Goal: Task Accomplishment & Management: Manage account settings

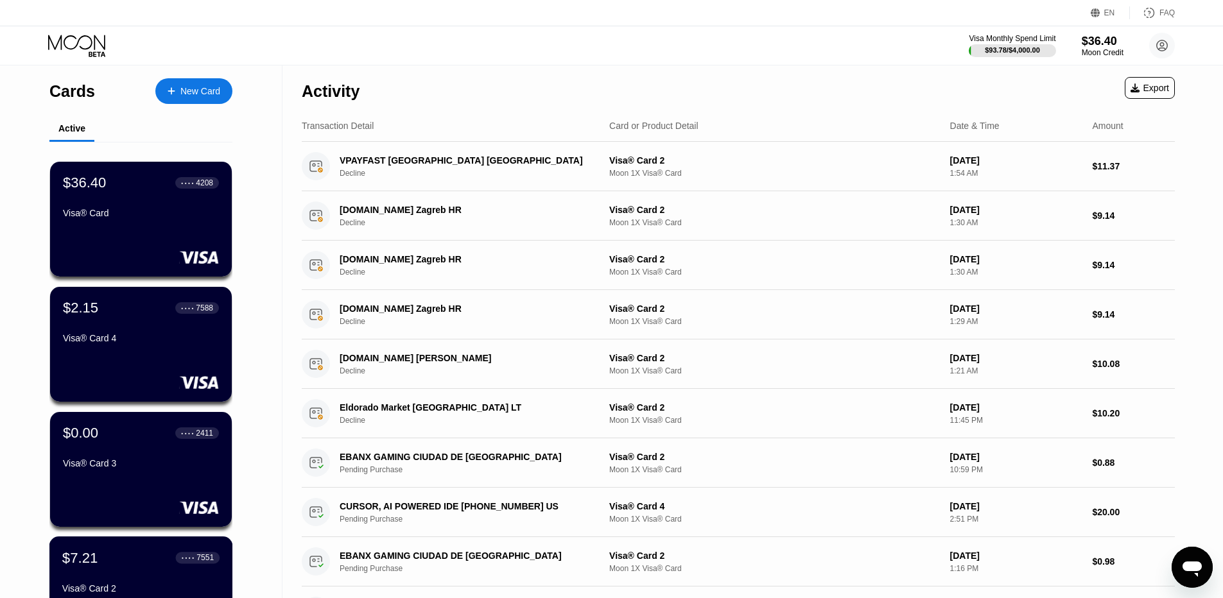
drag, startPoint x: 23, startPoint y: 555, endPoint x: 113, endPoint y: 559, distance: 90.0
click at [113, 559] on div "Cards New Card Active $36.40 ● ● ● ● 4208 Visa® Card $2.15 ● ● ● ● 7588 Visa® C…" at bounding box center [141, 441] width 282 height 752
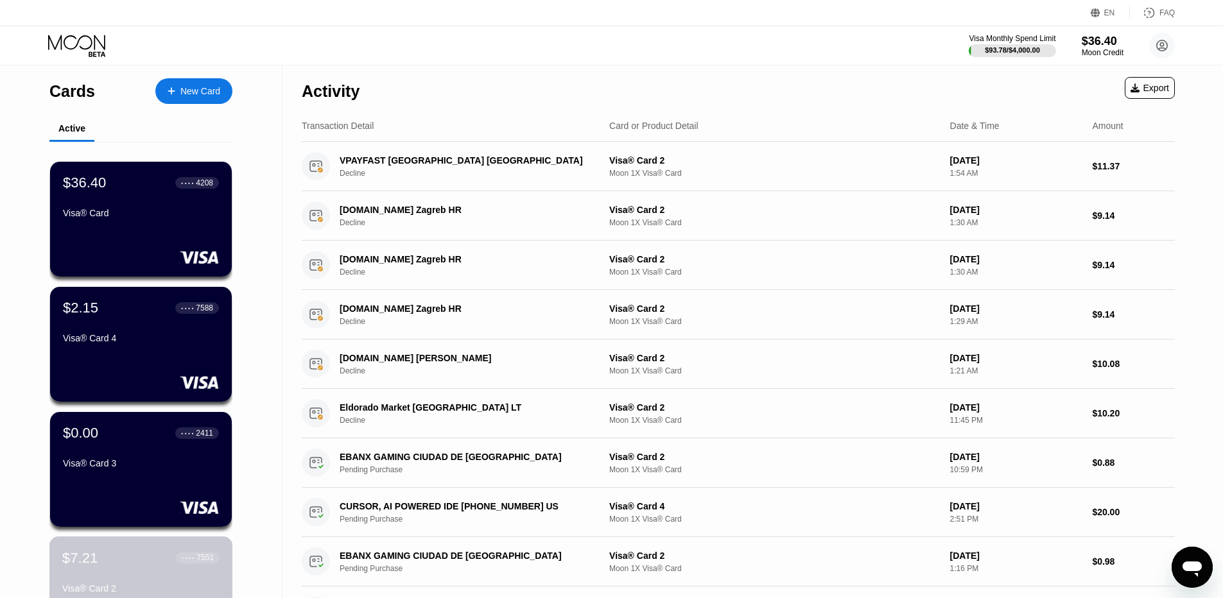
click at [113, 559] on div "$7.21 ● ● ● ● 7551" at bounding box center [140, 558] width 157 height 17
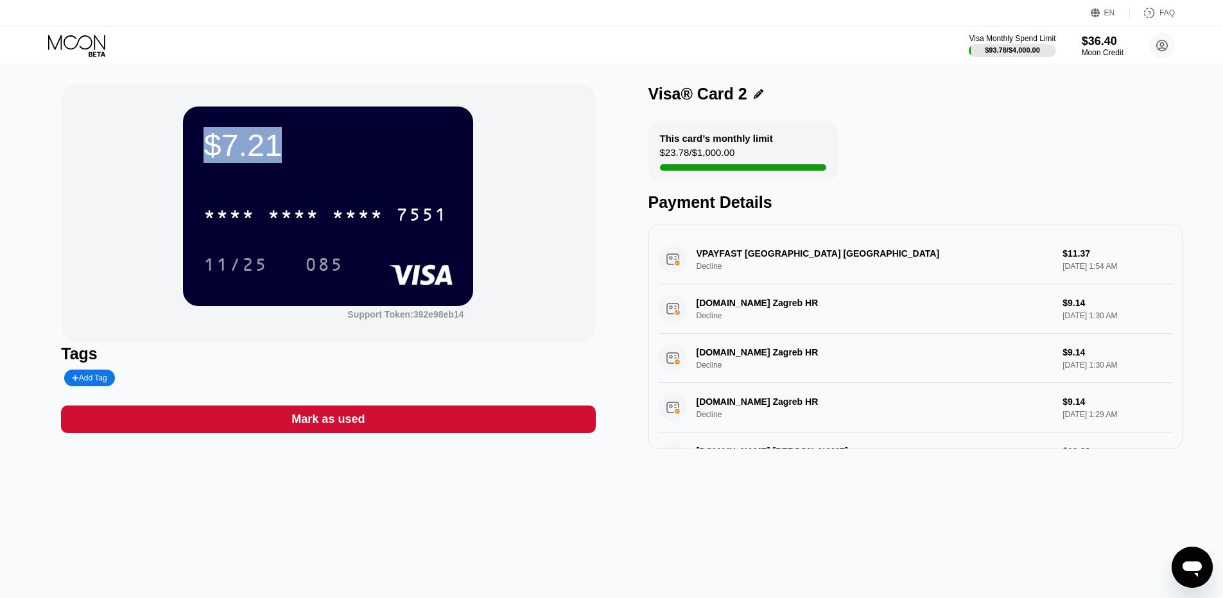
drag, startPoint x: 288, startPoint y: 145, endPoint x: 212, endPoint y: 146, distance: 75.8
click at [212, 146] on div "$7.21" at bounding box center [328, 145] width 249 height 36
copy div "$7.21"
click at [71, 42] on icon at bounding box center [78, 46] width 60 height 22
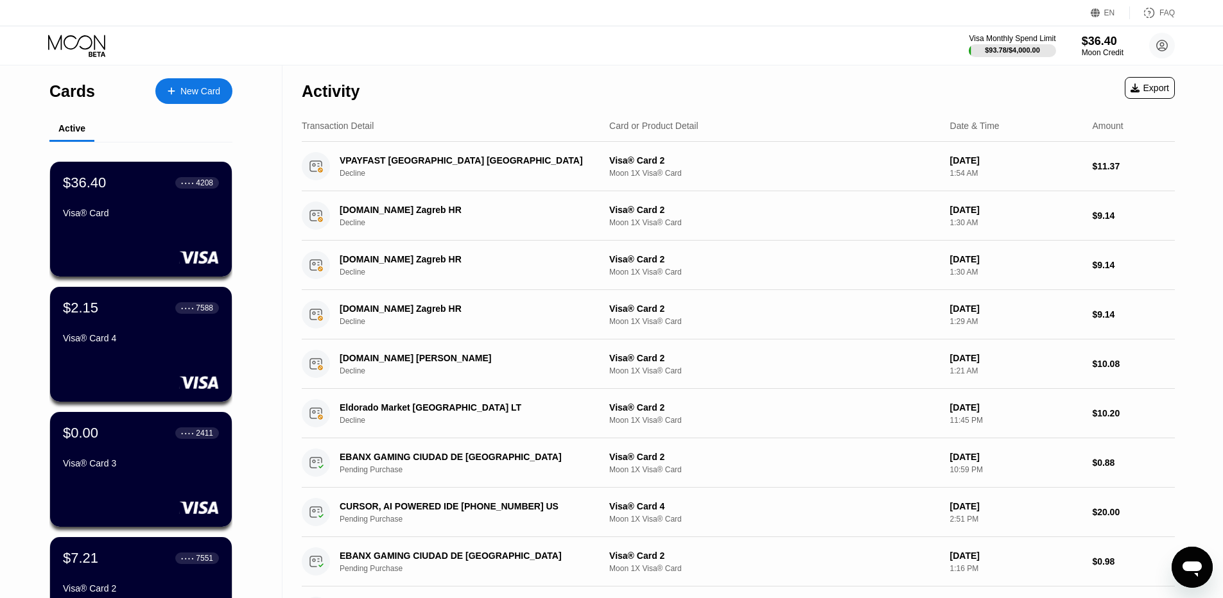
click at [145, 317] on div "$2.15 ● ● ● ● 7588" at bounding box center [141, 308] width 156 height 17
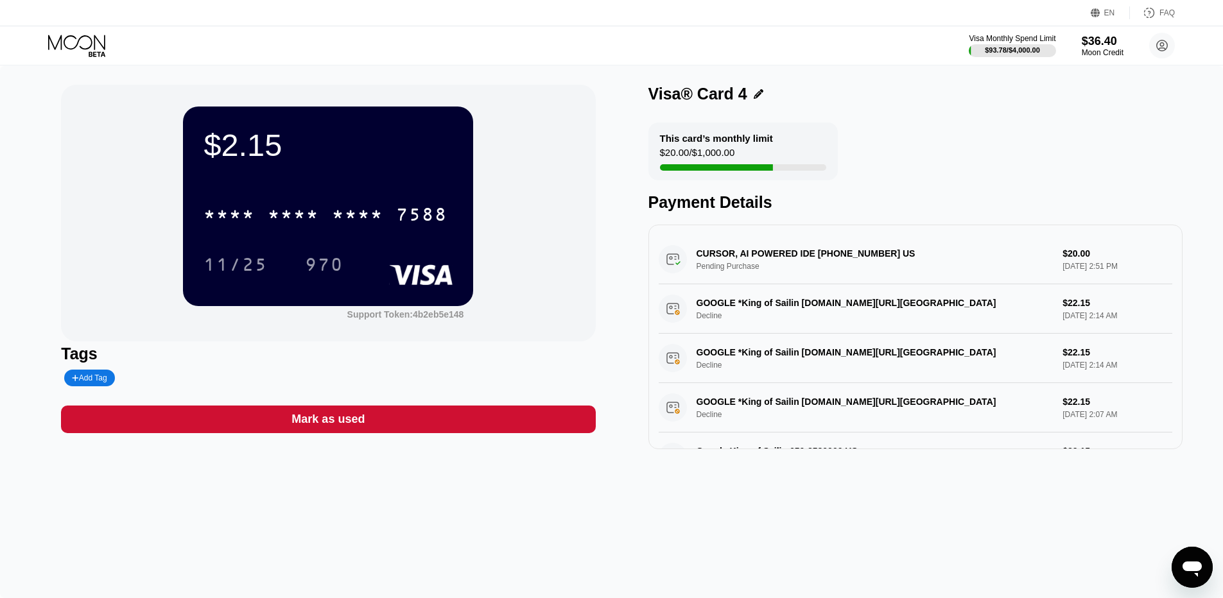
click at [248, 150] on div "$2.15" at bounding box center [328, 145] width 249 height 36
drag, startPoint x: 204, startPoint y: 142, endPoint x: 290, endPoint y: 146, distance: 86.1
click at [290, 146] on div "$2.15" at bounding box center [328, 145] width 249 height 36
copy div "$2.15"
